Goal: Register for event/course

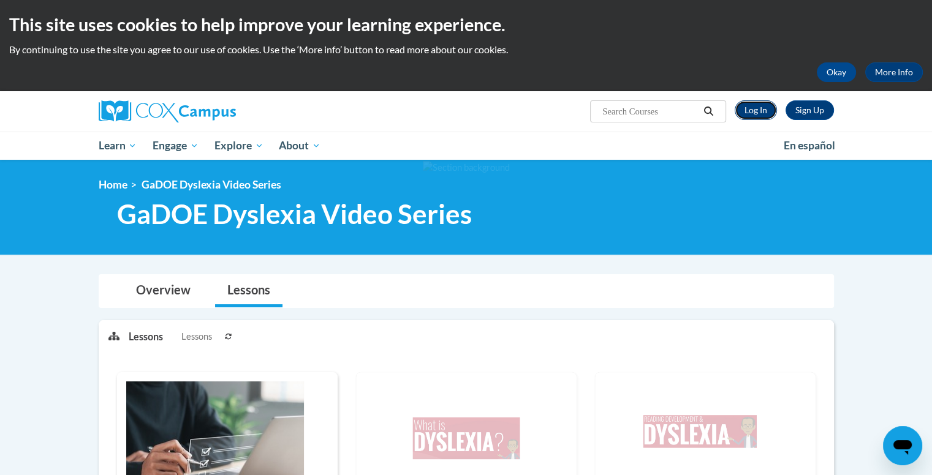
click at [764, 110] on link "Log In" at bounding box center [756, 110] width 42 height 20
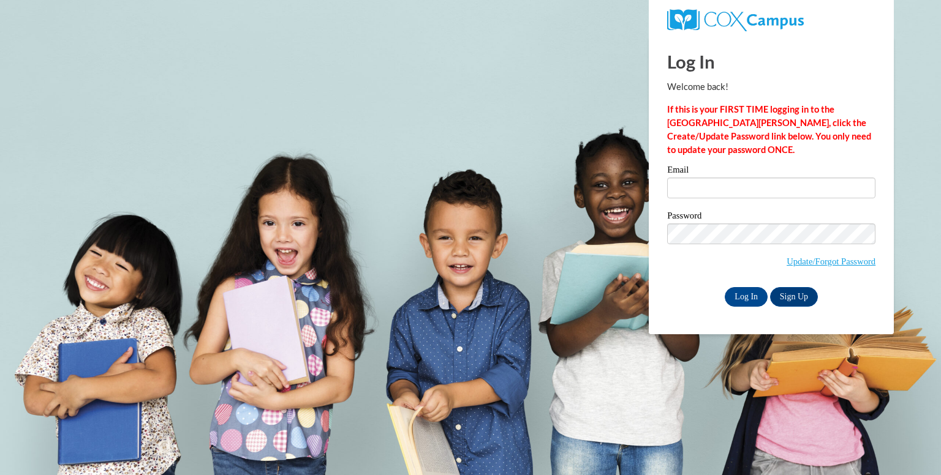
click at [764, 201] on div "Email" at bounding box center [771, 186] width 208 height 42
click at [763, 190] on input "Email" at bounding box center [771, 188] width 208 height 21
type input "[PERSON_NAME][EMAIL_ADDRESS][PERSON_NAME][PERSON_NAME][DOMAIN_NAME]"
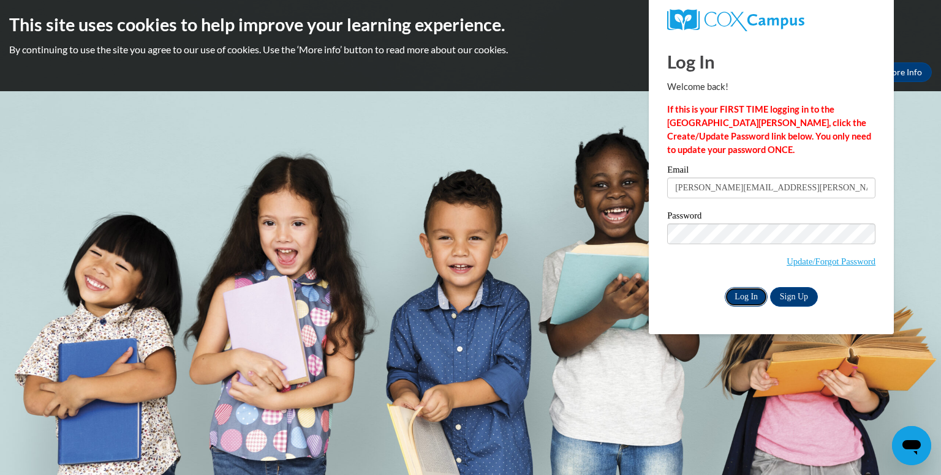
click at [754, 300] on input "Log In" at bounding box center [746, 297] width 43 height 20
click at [761, 297] on input "Log In" at bounding box center [746, 297] width 43 height 20
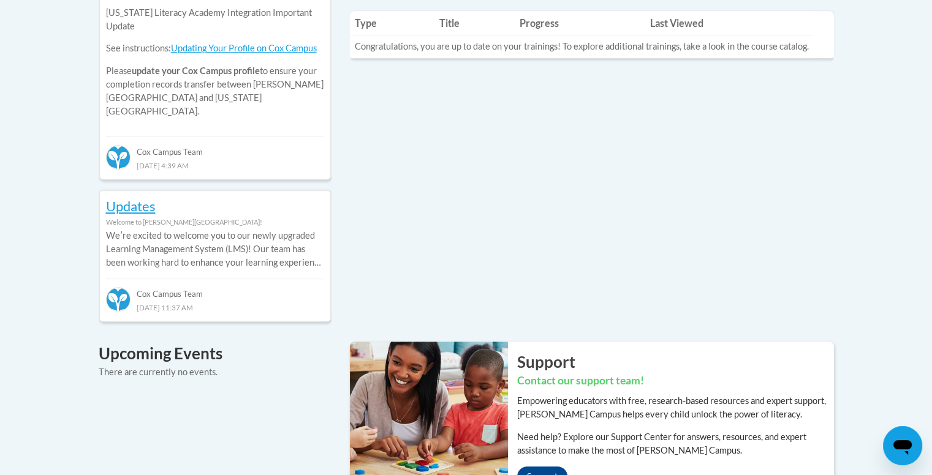
scroll to position [858, 0]
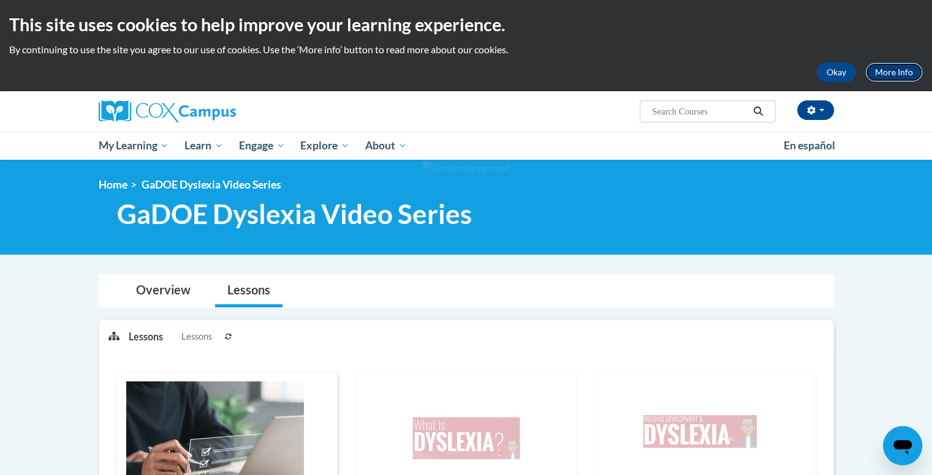
click at [882, 72] on link "More Info" at bounding box center [894, 73] width 58 height 20
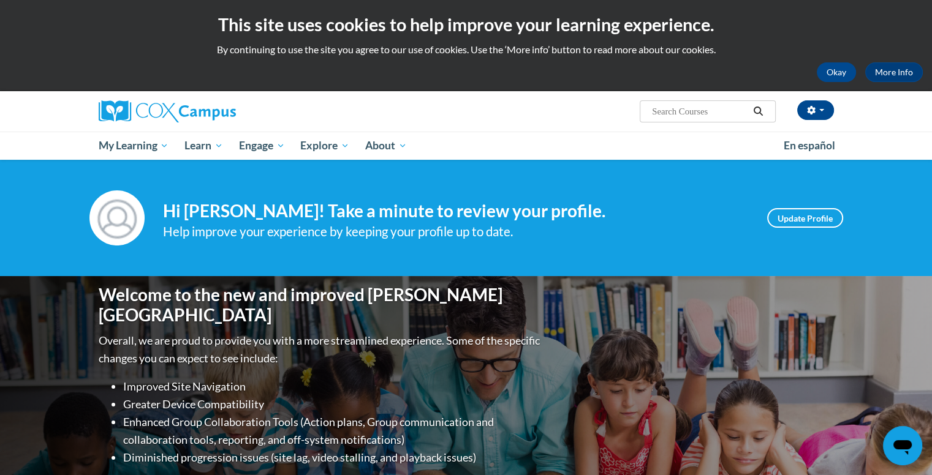
click at [729, 112] on input "Search..." at bounding box center [700, 111] width 98 height 15
type input "GaDOE Dyslexia Video Series"
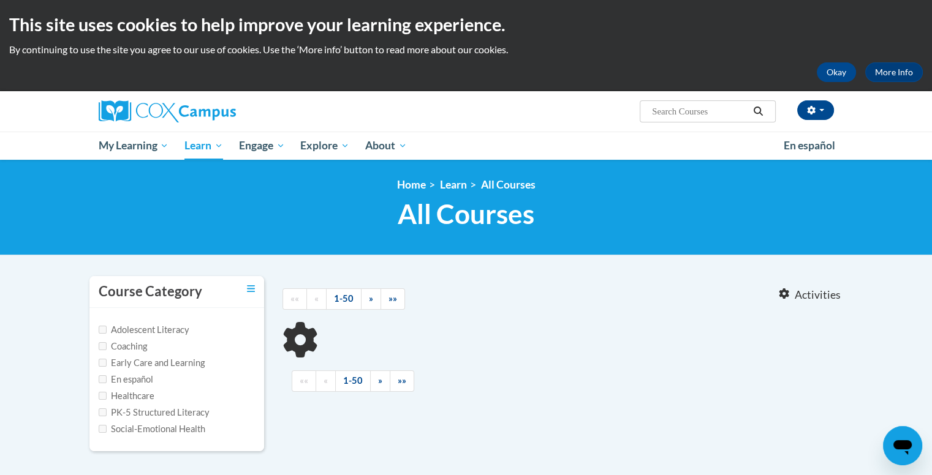
type input "GaDOE Dyslexia Video Series"
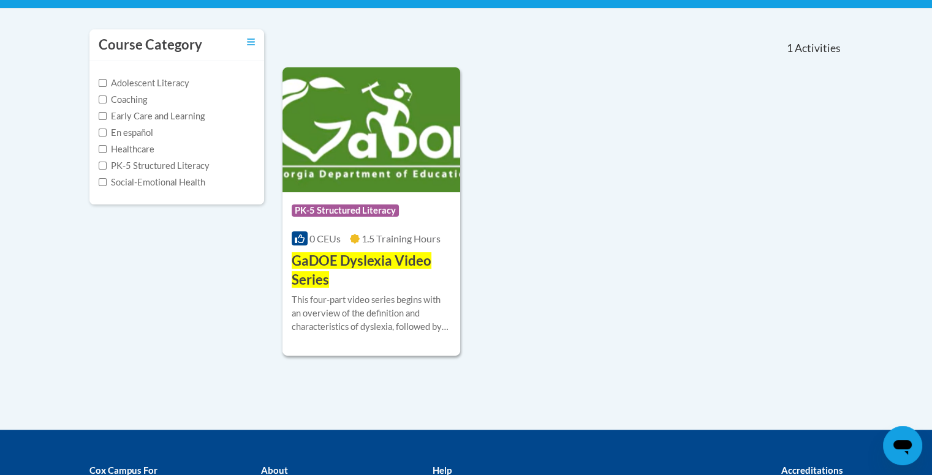
scroll to position [403, 0]
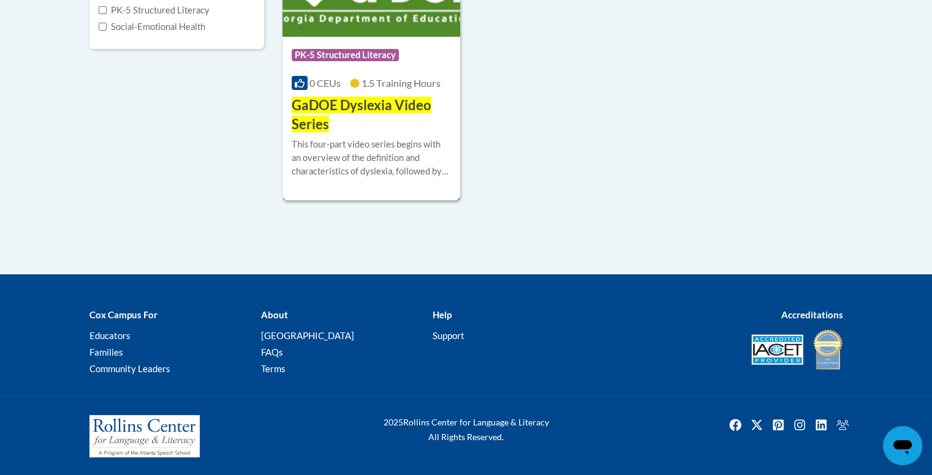
click at [392, 107] on span "GaDOE Dyslexia Video Series" at bounding box center [362, 115] width 140 height 36
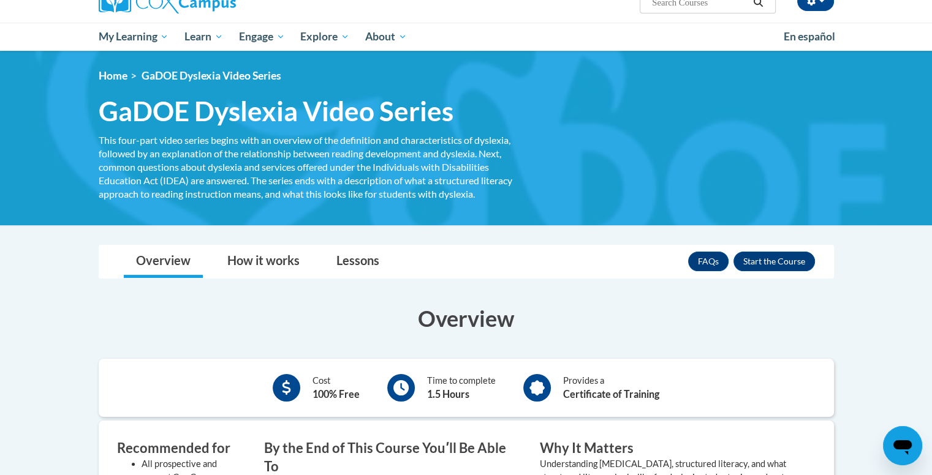
scroll to position [61, 0]
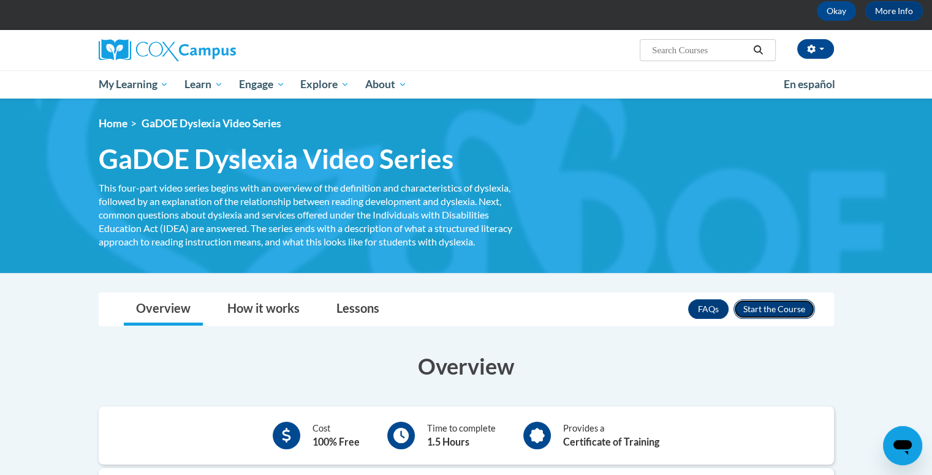
click at [767, 305] on button "Enroll" at bounding box center [773, 310] width 81 height 20
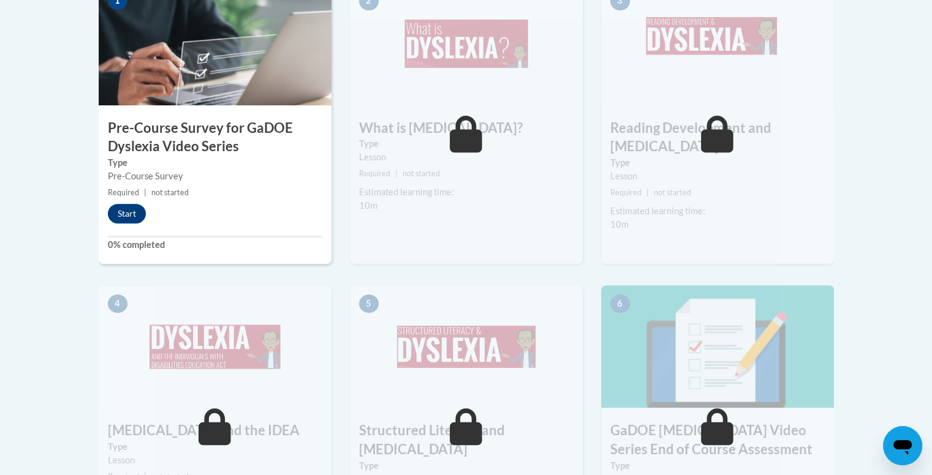
scroll to position [287, 0]
